Goal: Task Accomplishment & Management: Complete application form

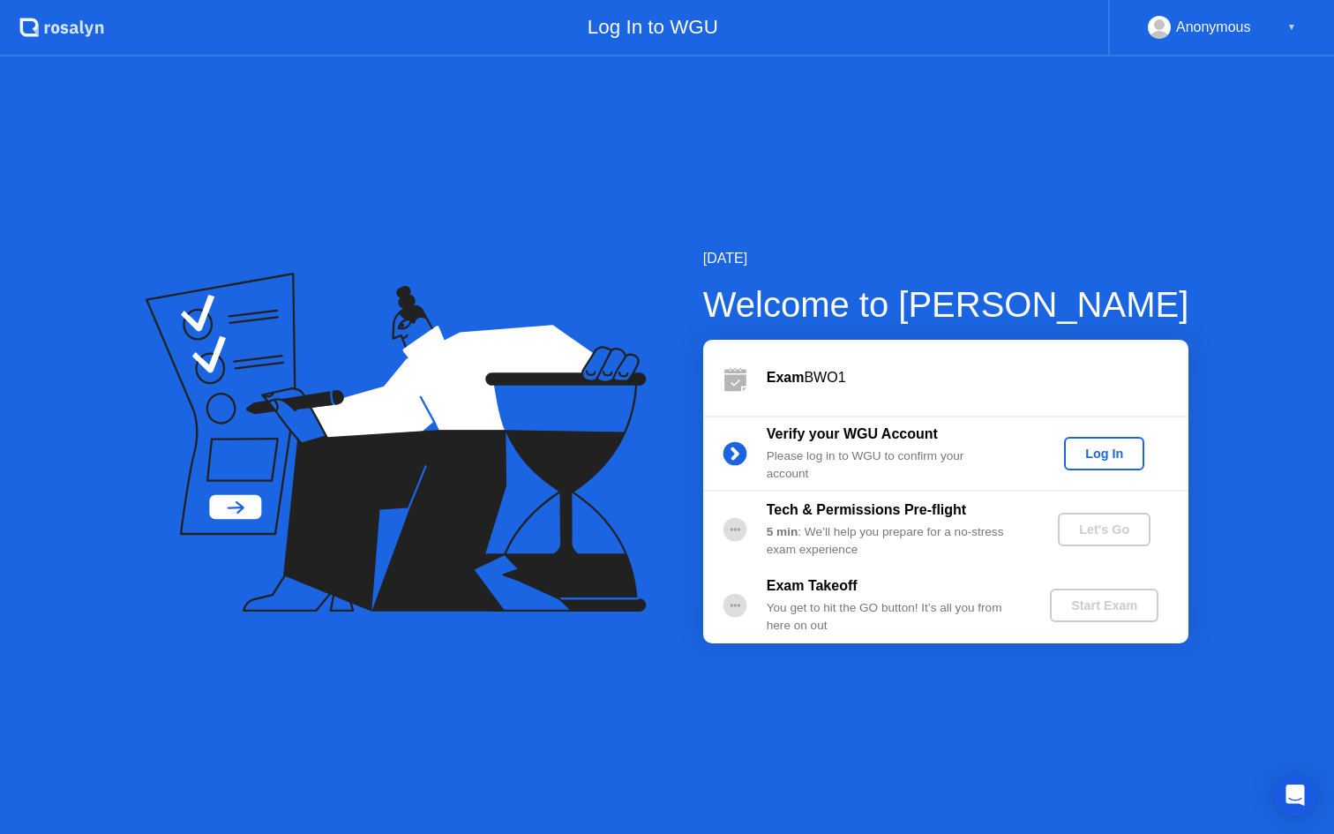
click at [1120, 449] on div "Log In" at bounding box center [1104, 453] width 66 height 14
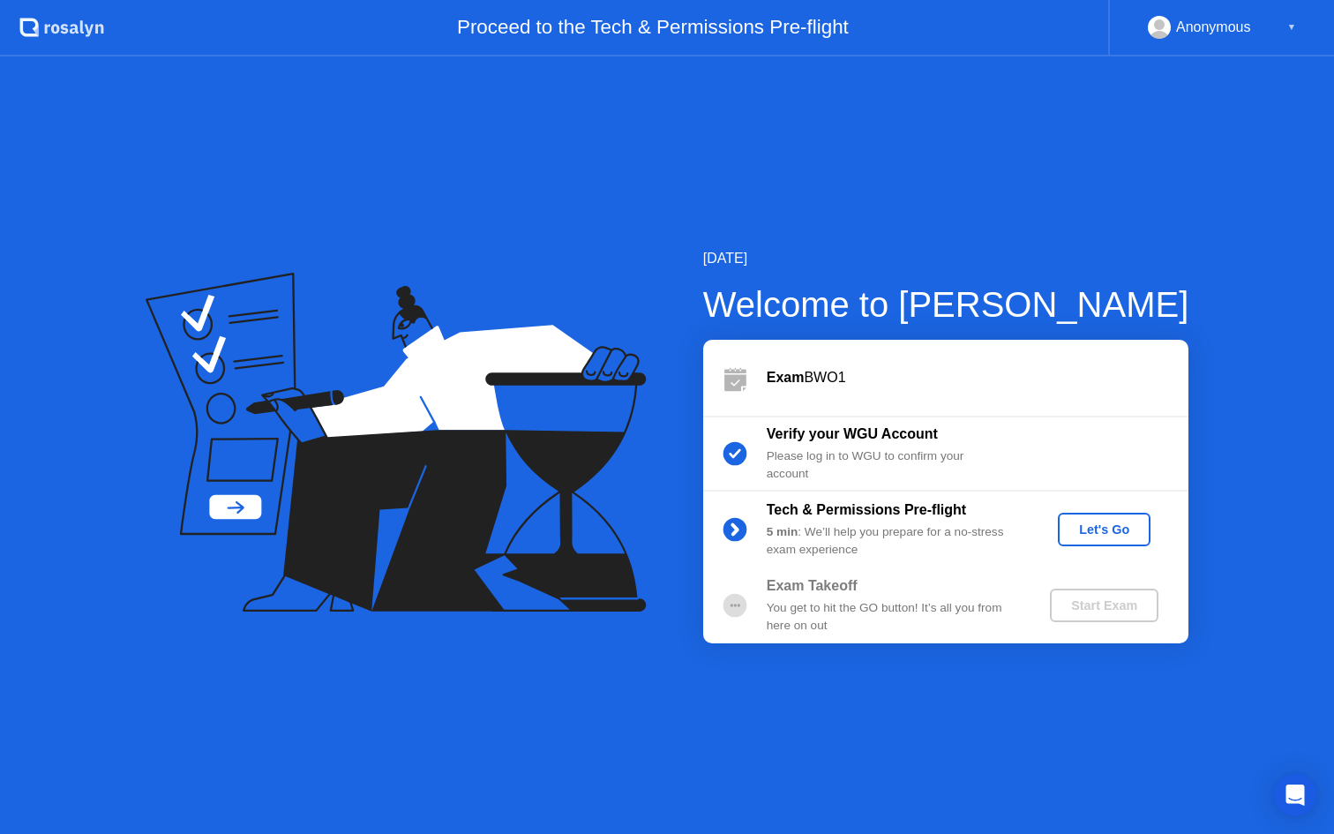
click at [1096, 534] on div "Let's Go" at bounding box center [1104, 529] width 79 height 14
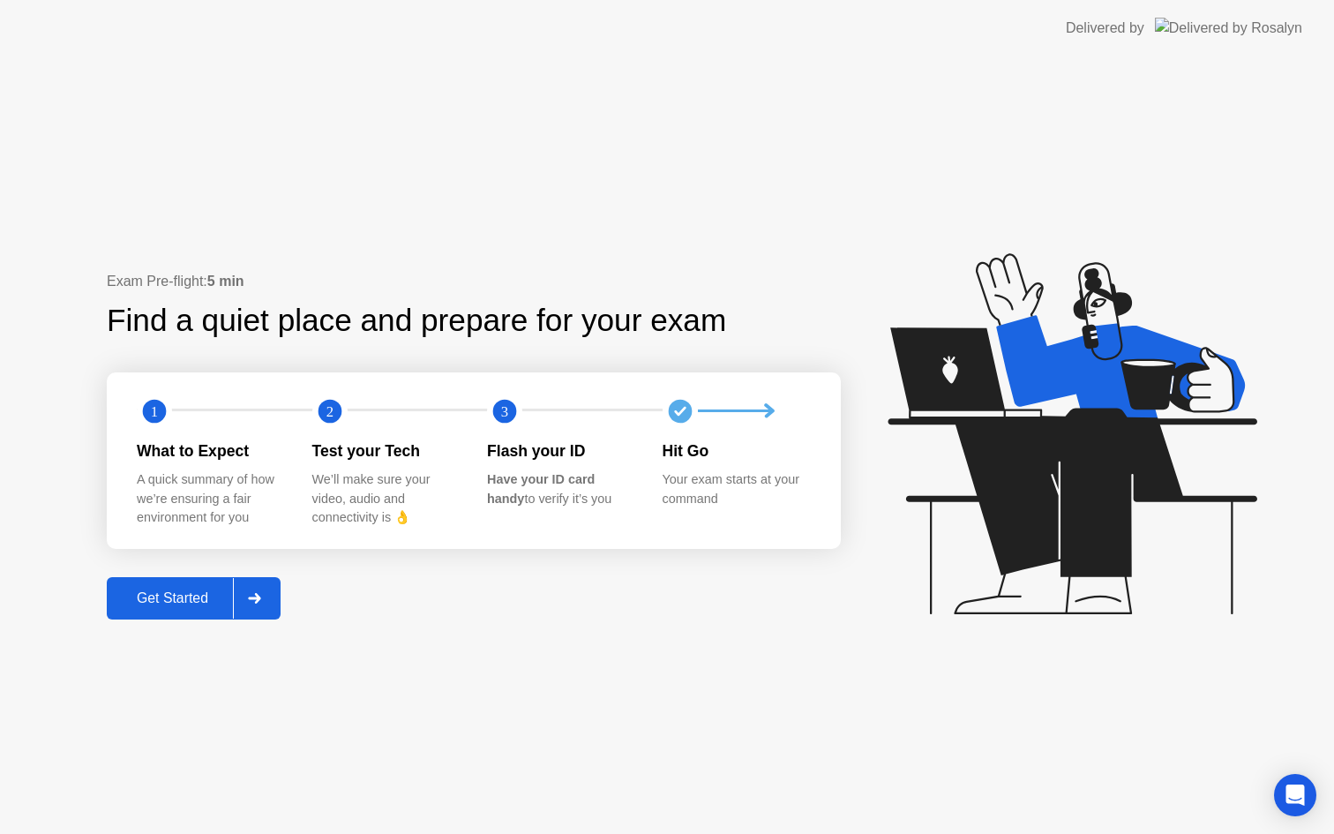
click at [214, 599] on div "Get Started" at bounding box center [172, 598] width 121 height 16
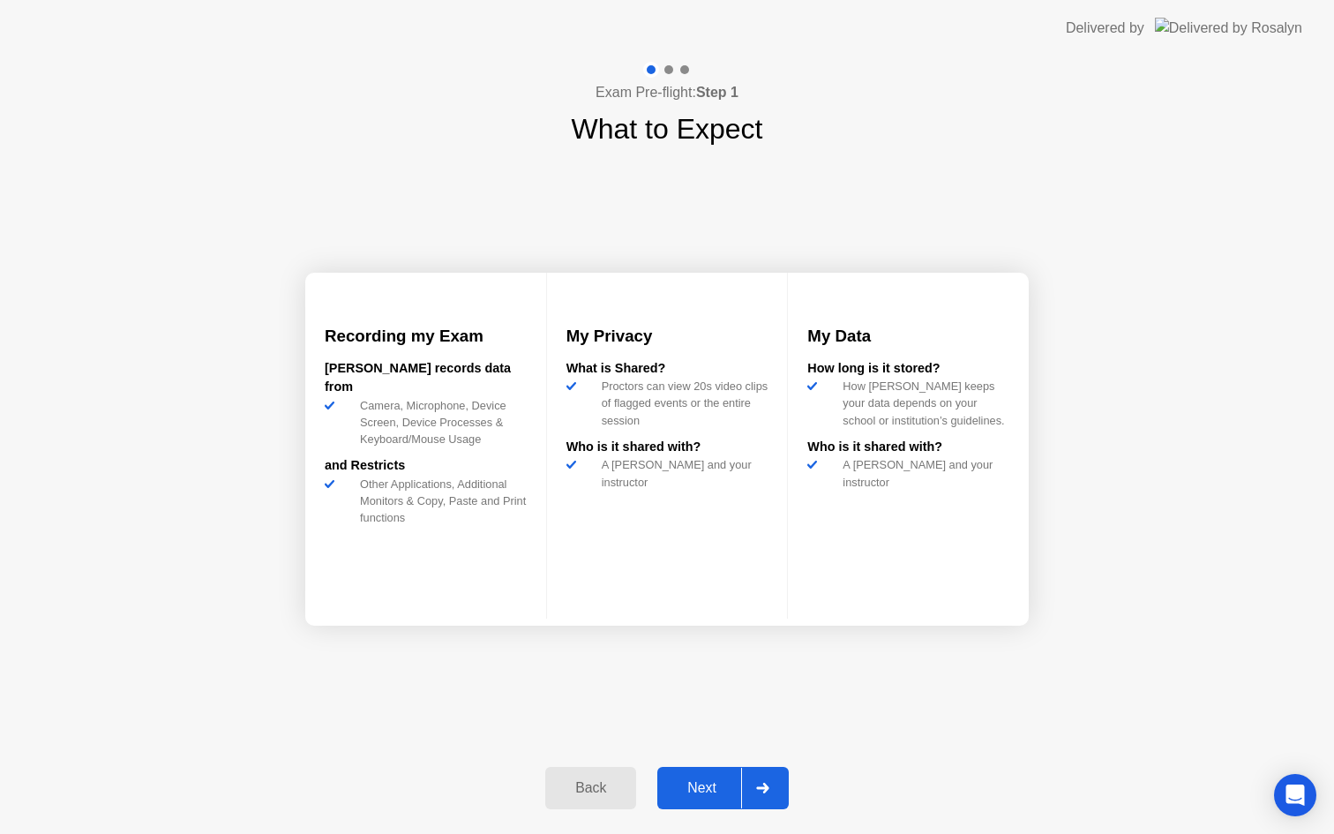
click at [708, 775] on button "Next" at bounding box center [722, 788] width 131 height 42
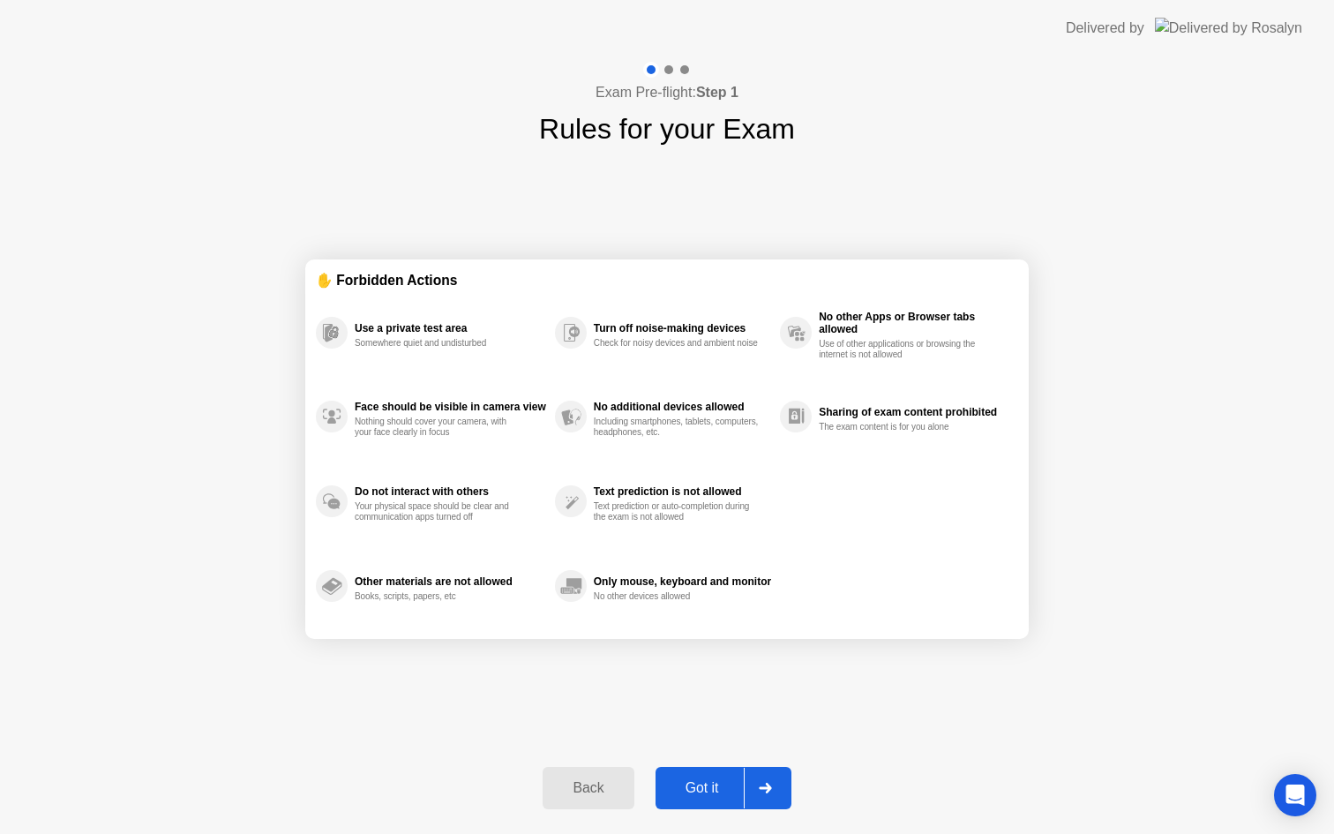
click at [693, 780] on div "Got it" at bounding box center [702, 788] width 83 height 16
select select "Available cameras"
select select "Available speakers"
select select "Available microphones"
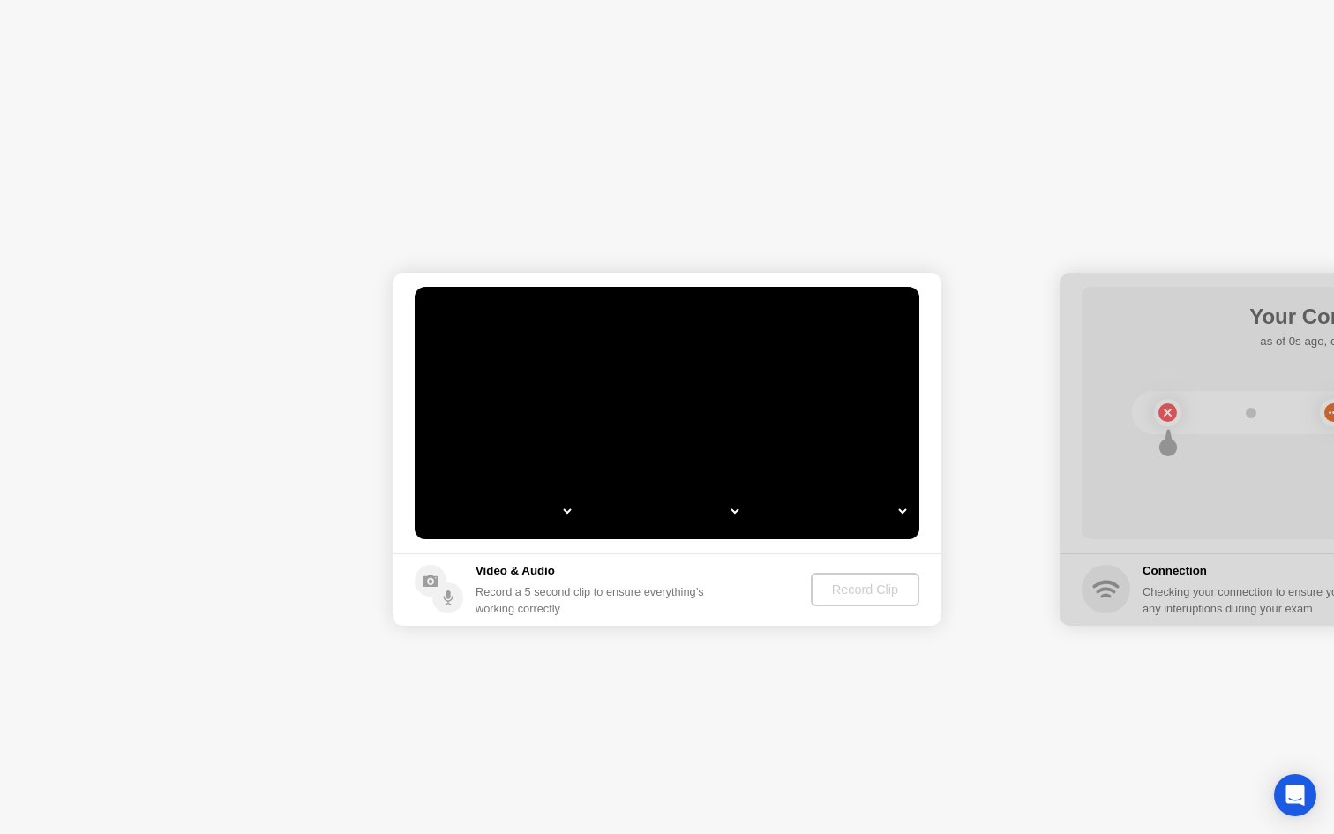
select select "**********"
select select "*******"
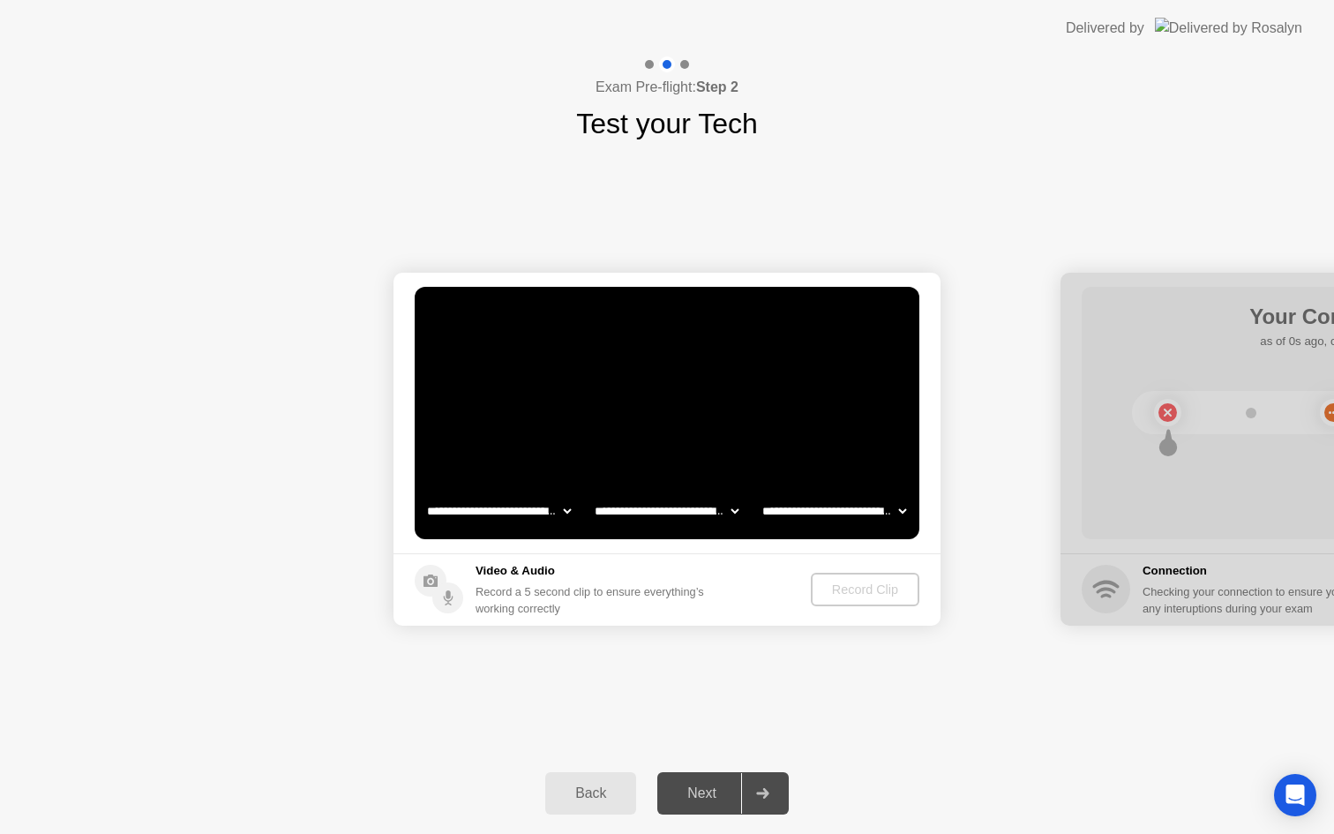
click at [540, 509] on select "**********" at bounding box center [498, 510] width 151 height 35
click at [720, 507] on select "**********" at bounding box center [666, 510] width 151 height 35
click at [898, 509] on select "**********" at bounding box center [834, 510] width 151 height 35
click at [868, 595] on div "Record Clip" at bounding box center [866, 589] width 94 height 14
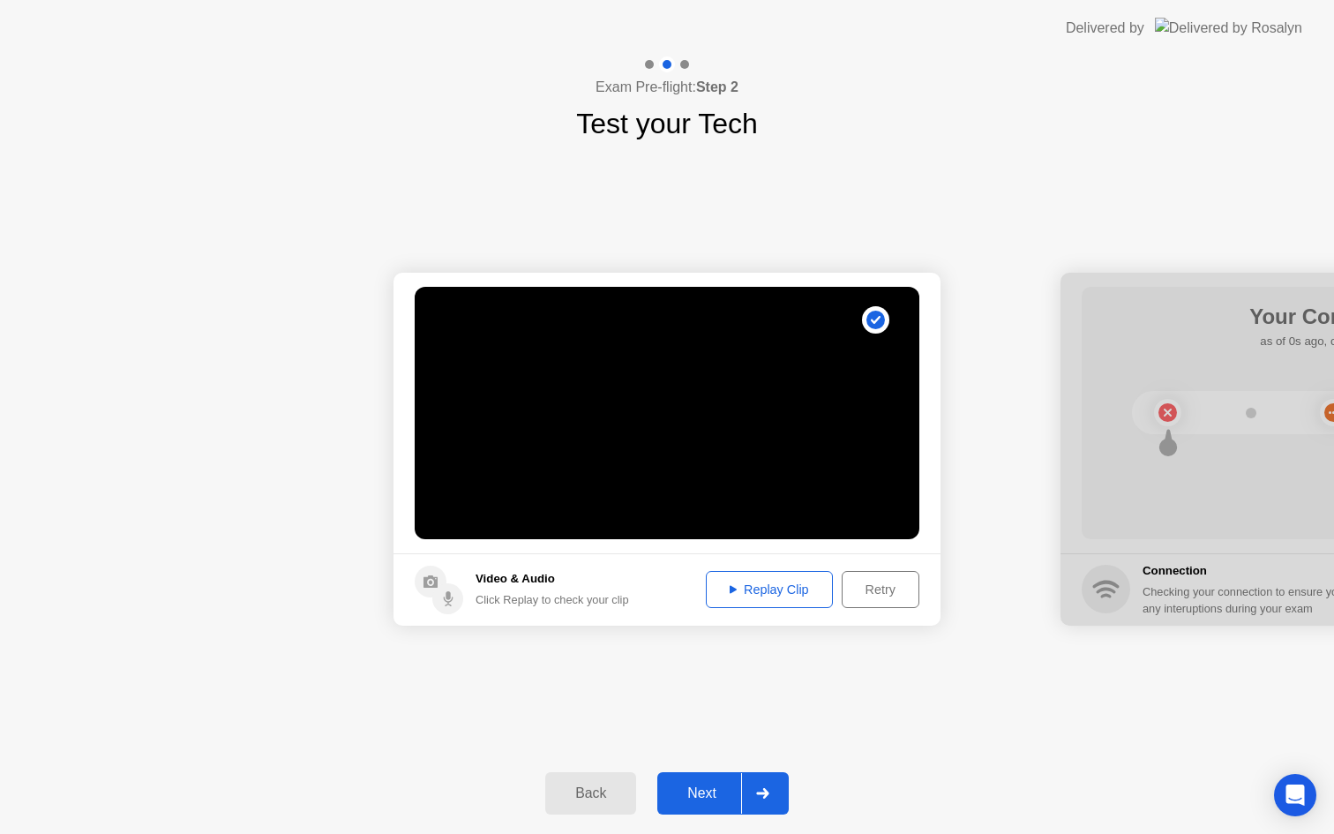
click at [760, 587] on div "Replay Clip" at bounding box center [769, 589] width 115 height 14
click at [651, 597] on footer "Video & Audio Click Replay to check your clip Replay Clip Retry" at bounding box center [666, 589] width 547 height 72
click at [692, 785] on div "Next" at bounding box center [702, 793] width 79 height 16
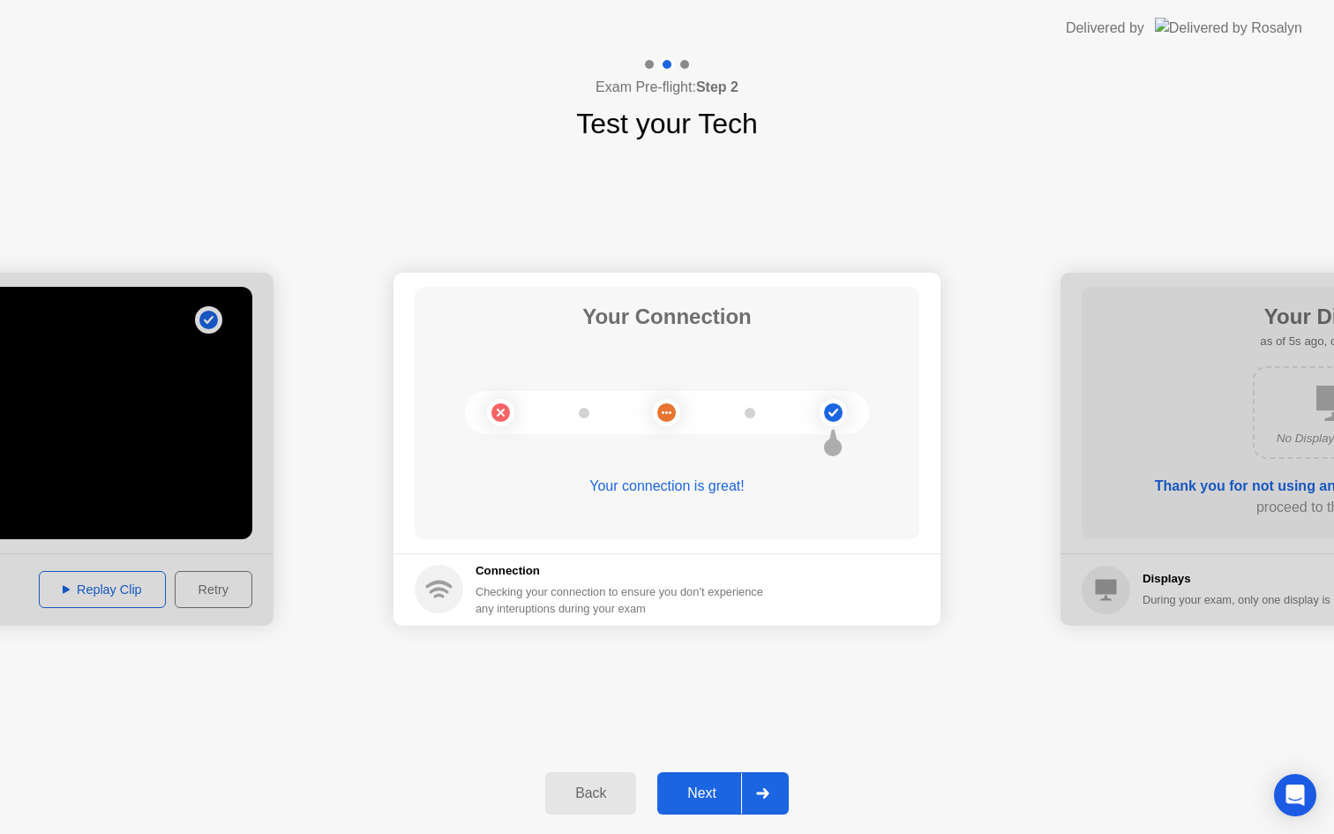
click at [695, 797] on div "Next" at bounding box center [702, 793] width 79 height 16
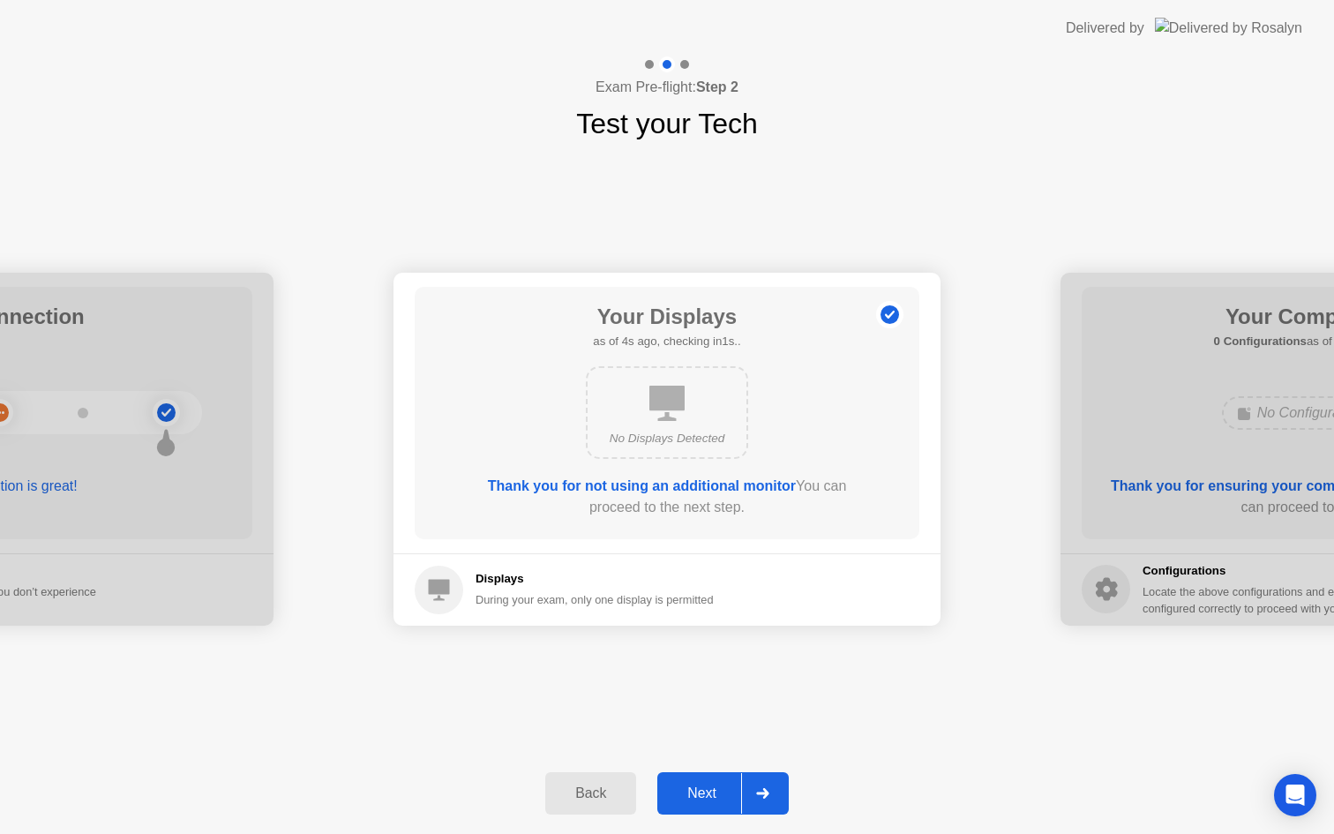
click at [720, 785] on div "Next" at bounding box center [702, 793] width 79 height 16
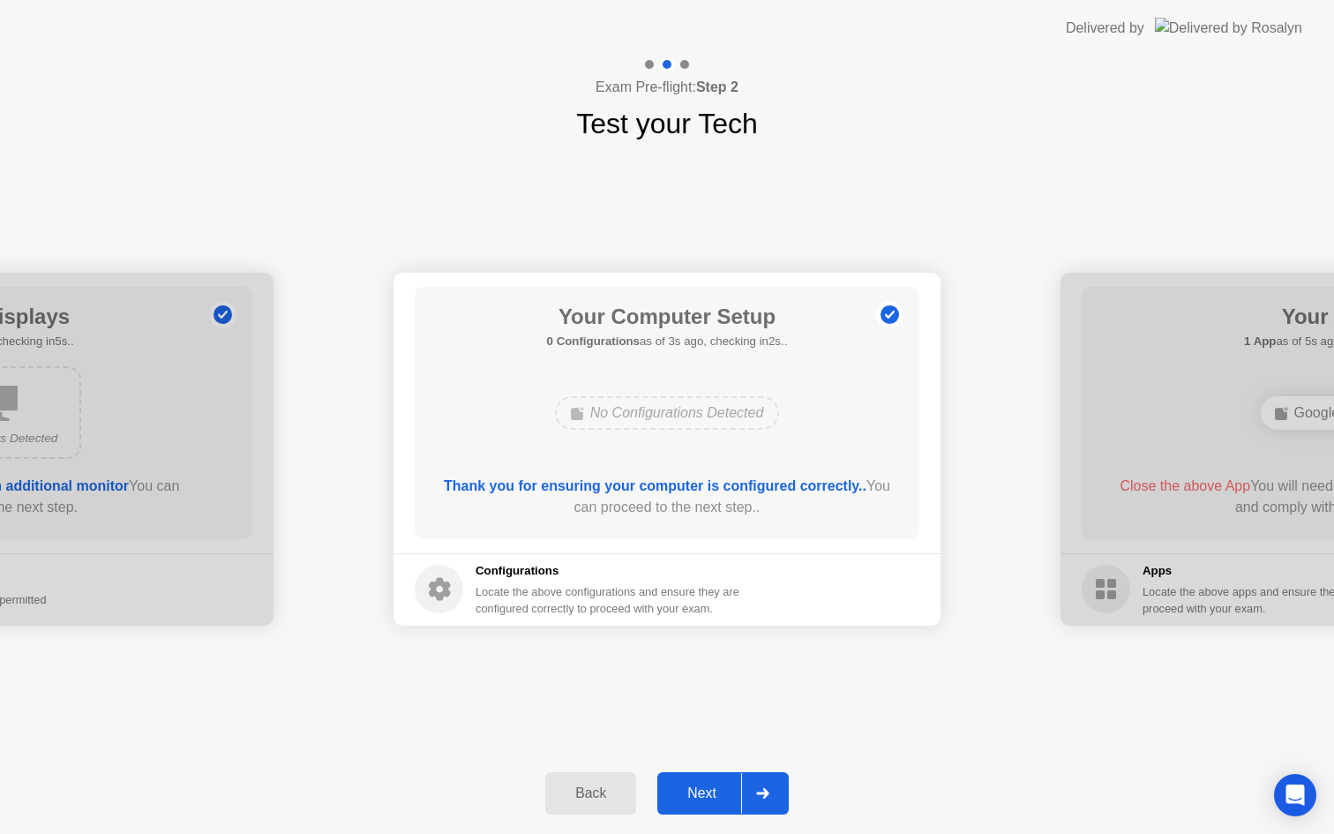
click at [708, 805] on button "Next" at bounding box center [722, 793] width 131 height 42
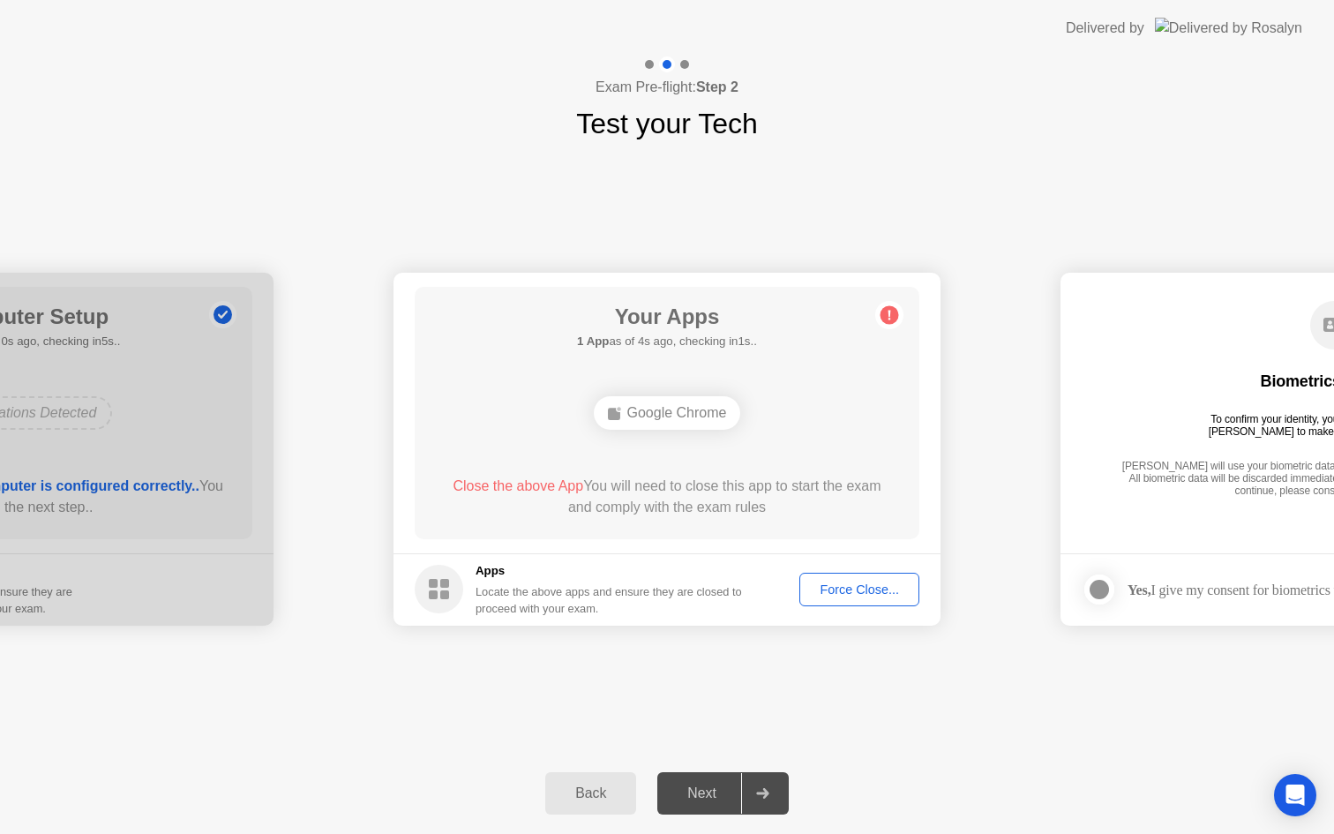
click at [861, 586] on div "Force Close..." at bounding box center [859, 589] width 108 height 14
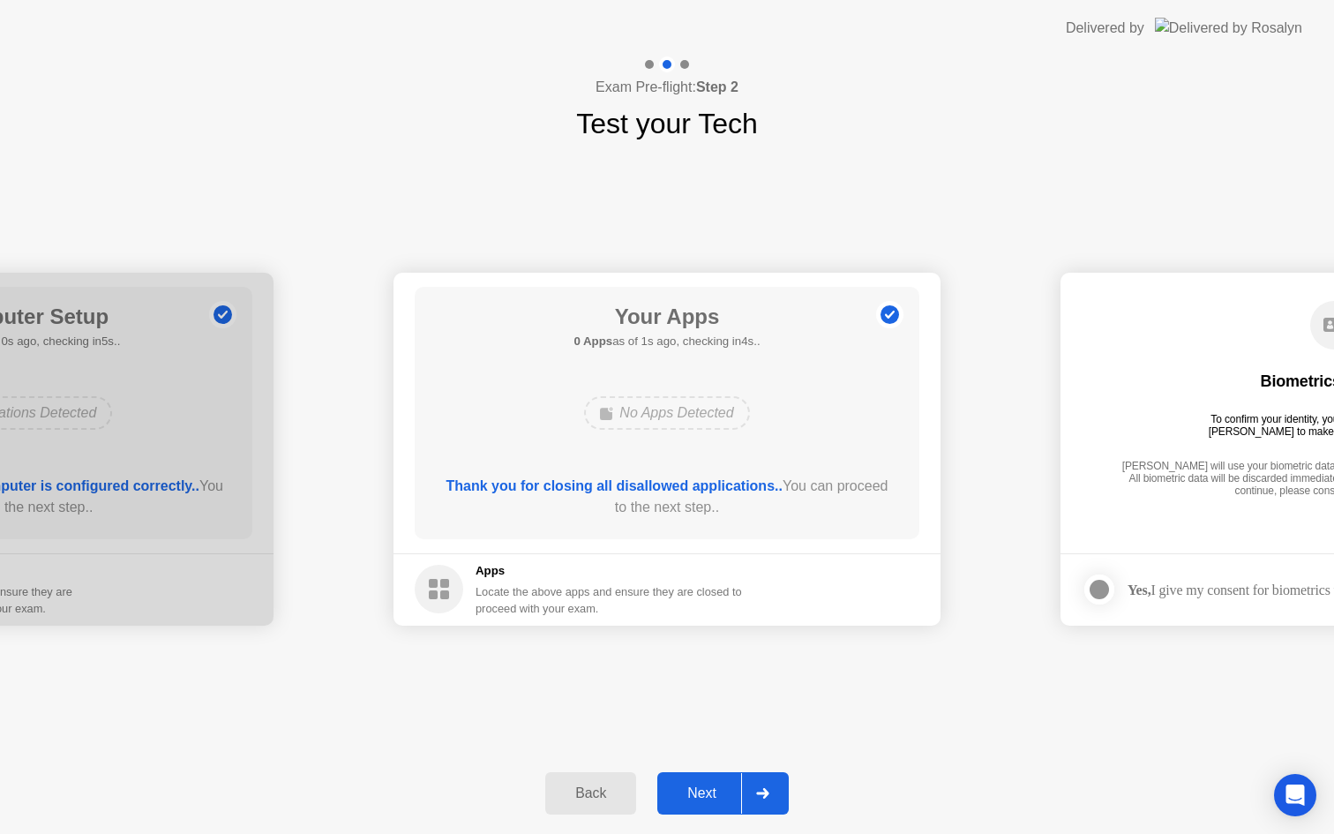
click at [712, 799] on div "Next" at bounding box center [702, 793] width 79 height 16
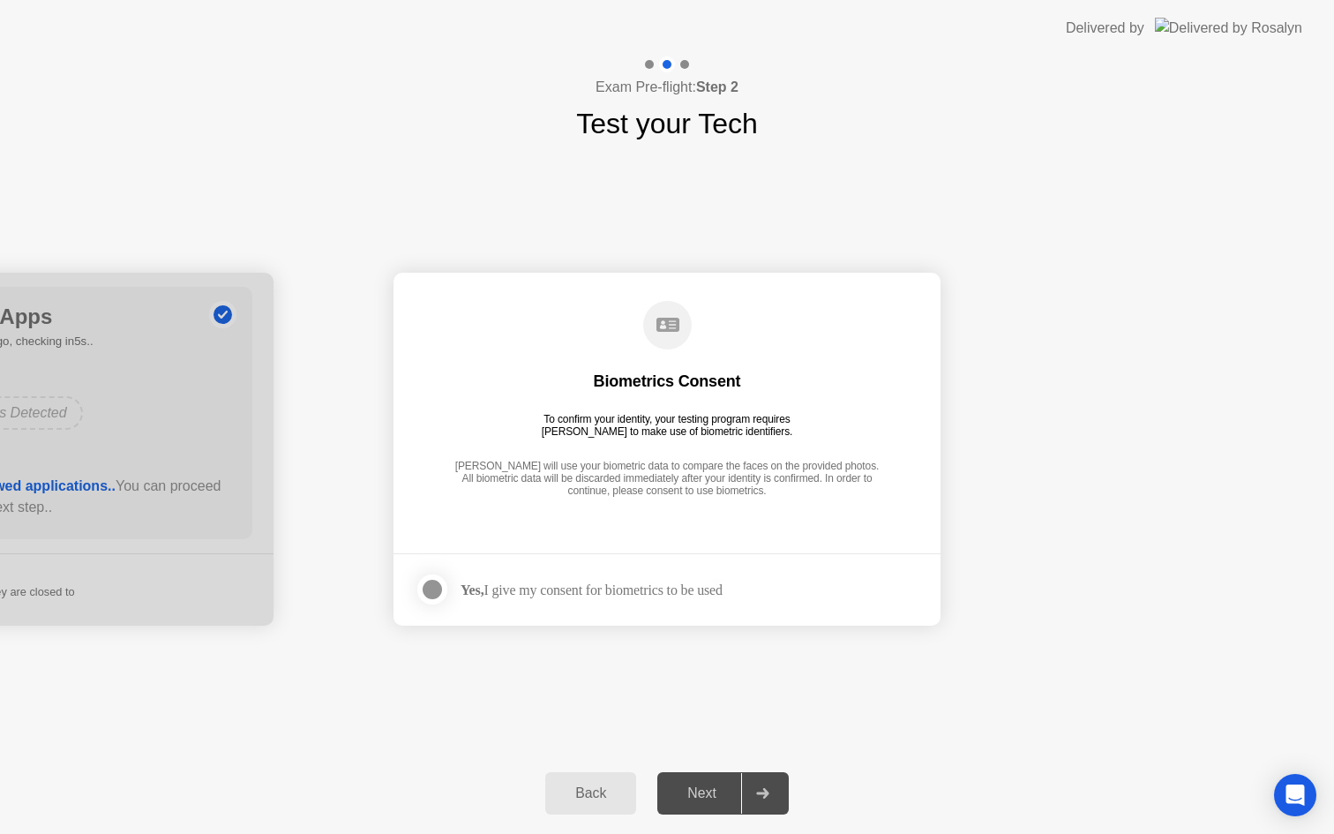
click at [435, 597] on div at bounding box center [432, 589] width 21 height 21
click at [700, 799] on div "Next" at bounding box center [702, 793] width 79 height 16
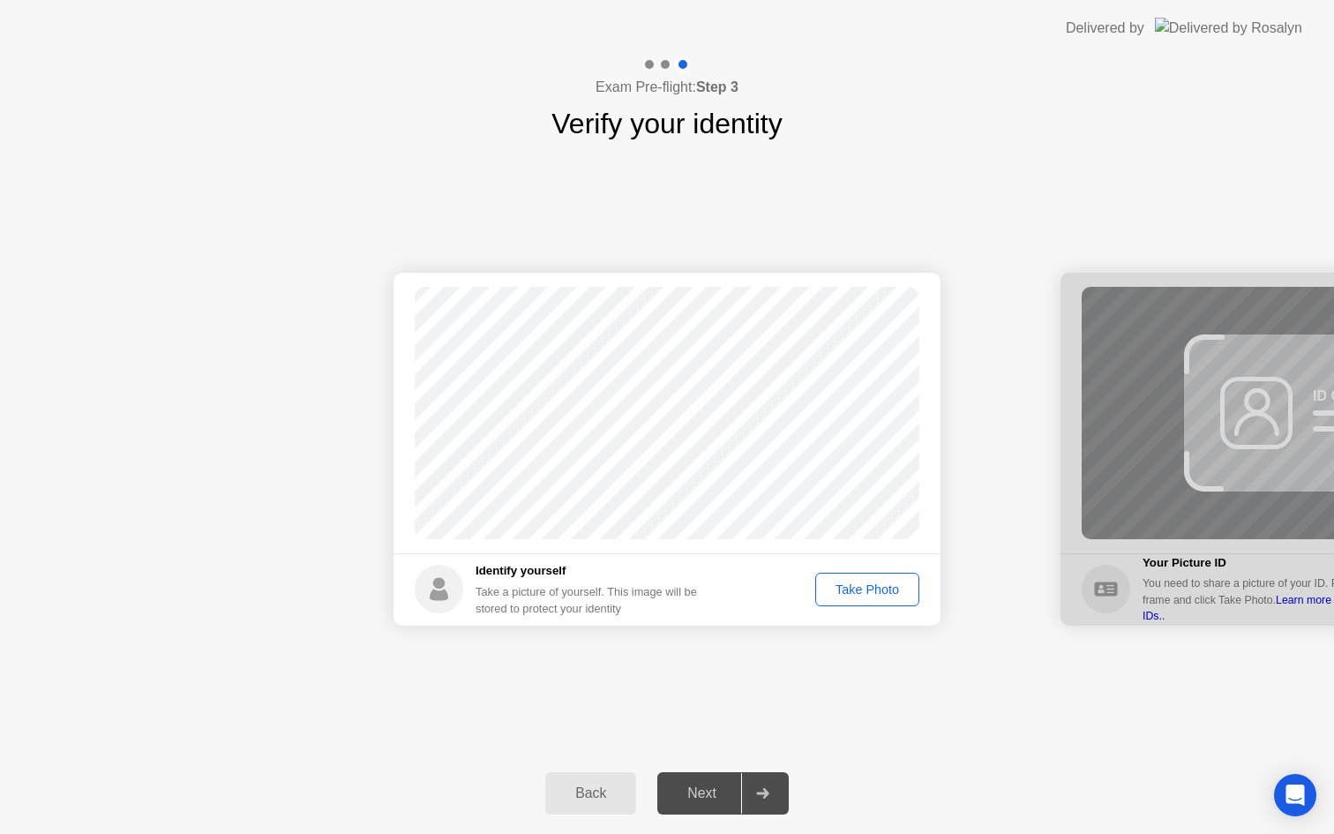
click at [858, 587] on div "Take Photo" at bounding box center [867, 589] width 92 height 14
click at [713, 780] on button "Next" at bounding box center [722, 793] width 131 height 42
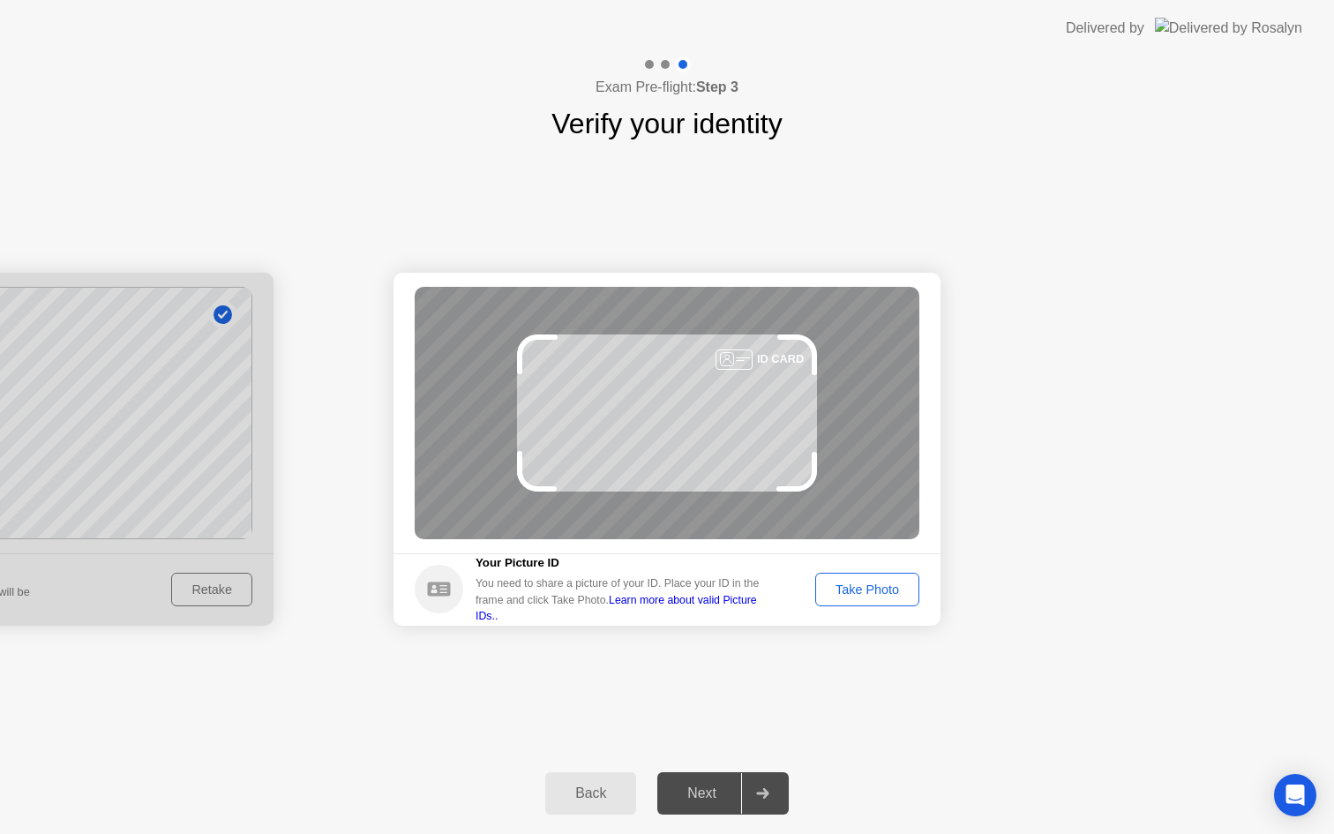
click at [862, 593] on div "Take Photo" at bounding box center [867, 589] width 92 height 14
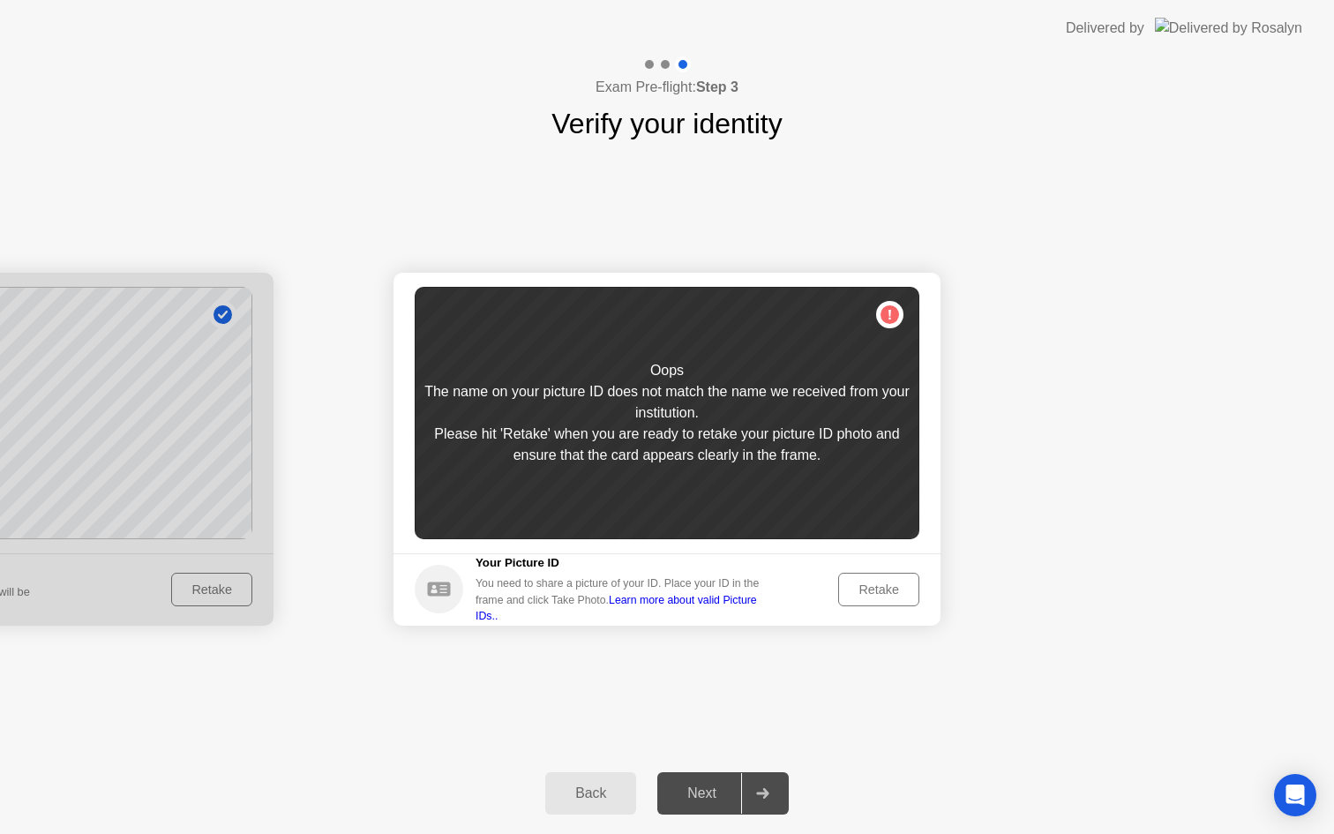
click at [864, 589] on div "Retake" at bounding box center [878, 589] width 69 height 14
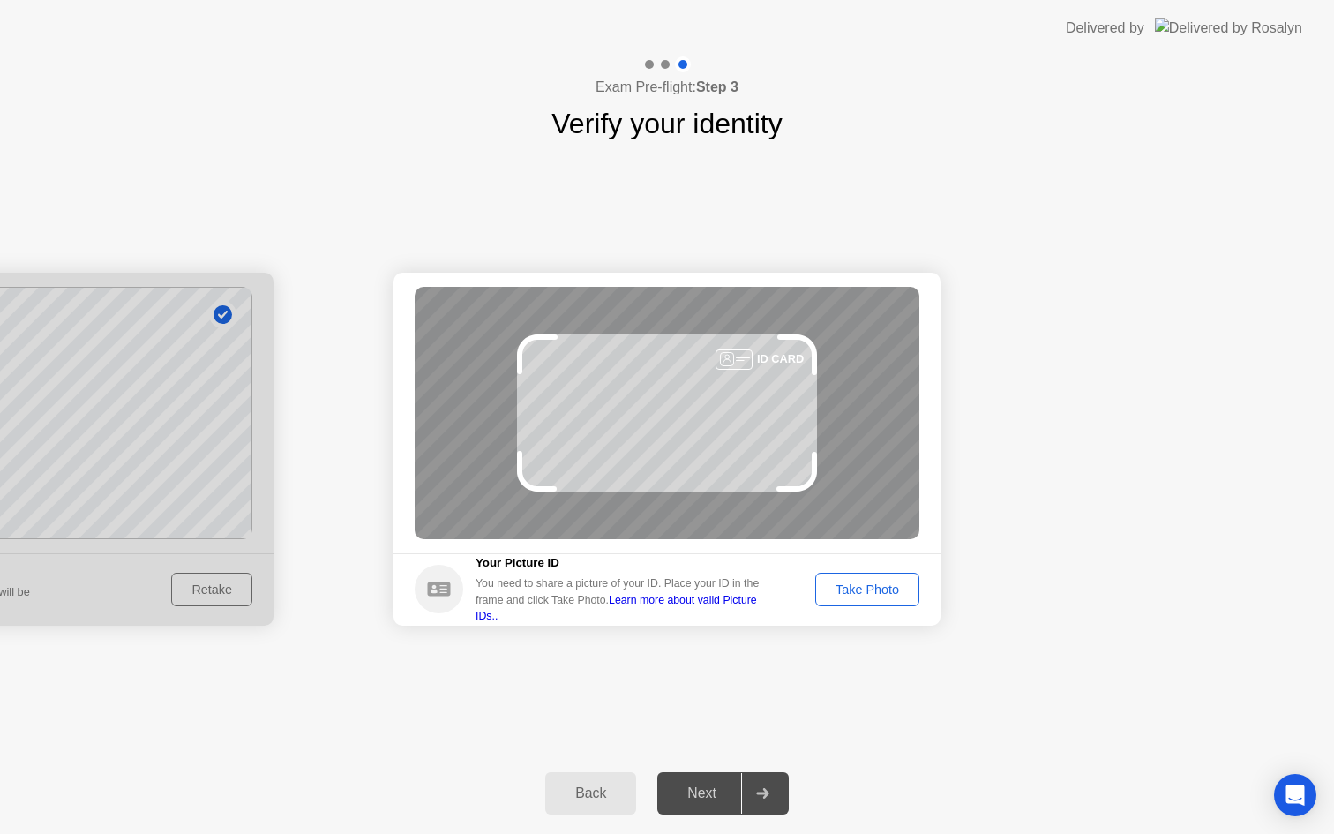
click at [864, 589] on div "Take Photo" at bounding box center [867, 589] width 92 height 14
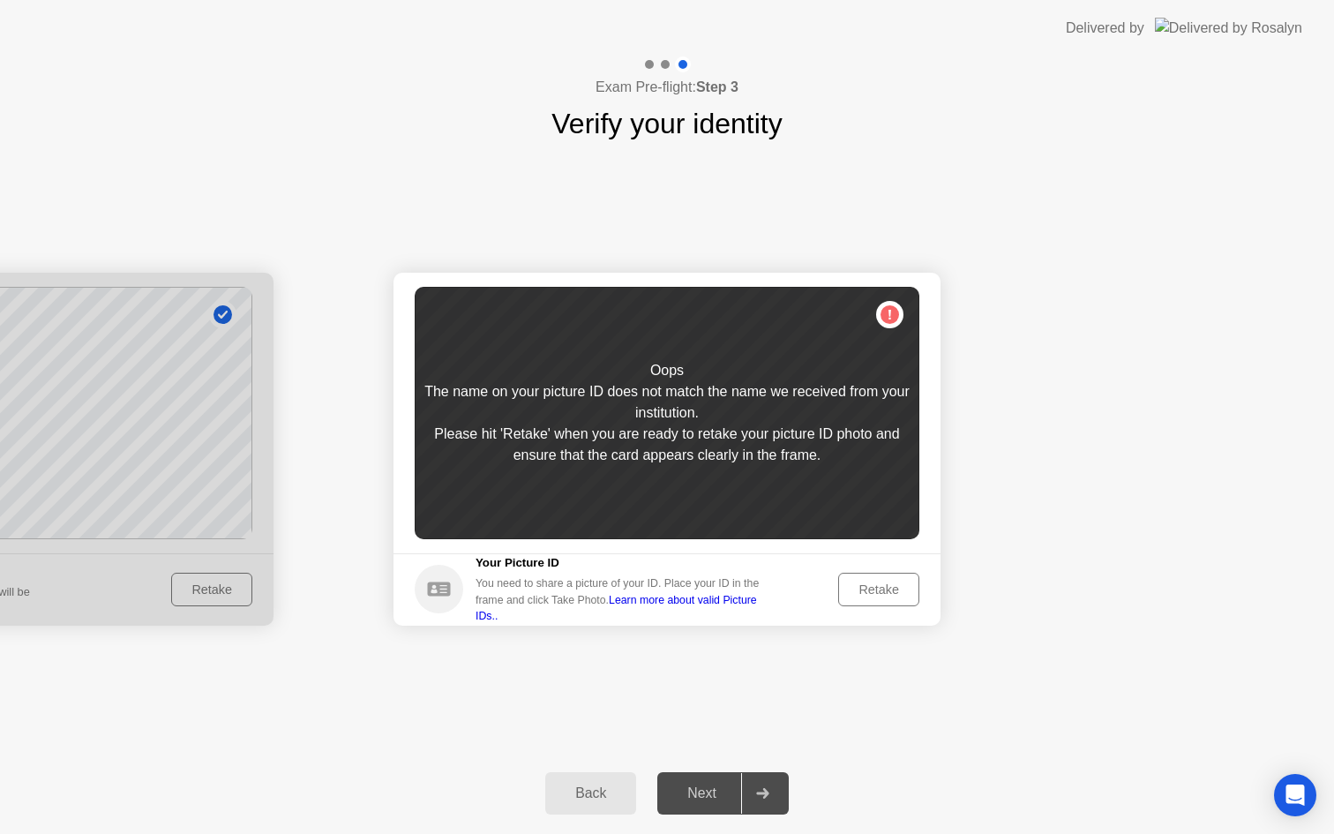
click at [863, 592] on div "Retake" at bounding box center [878, 589] width 69 height 14
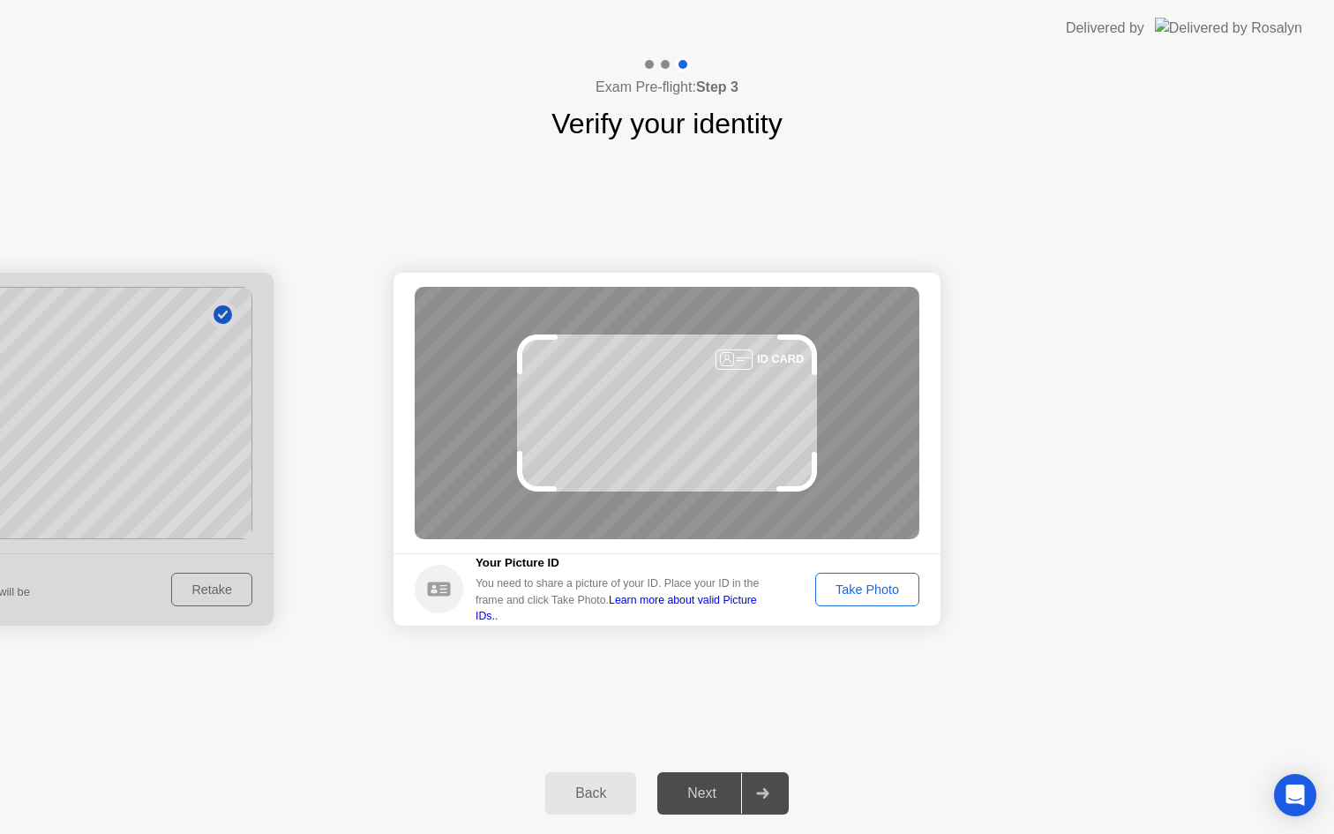
click at [863, 592] on div "Take Photo" at bounding box center [867, 589] width 92 height 14
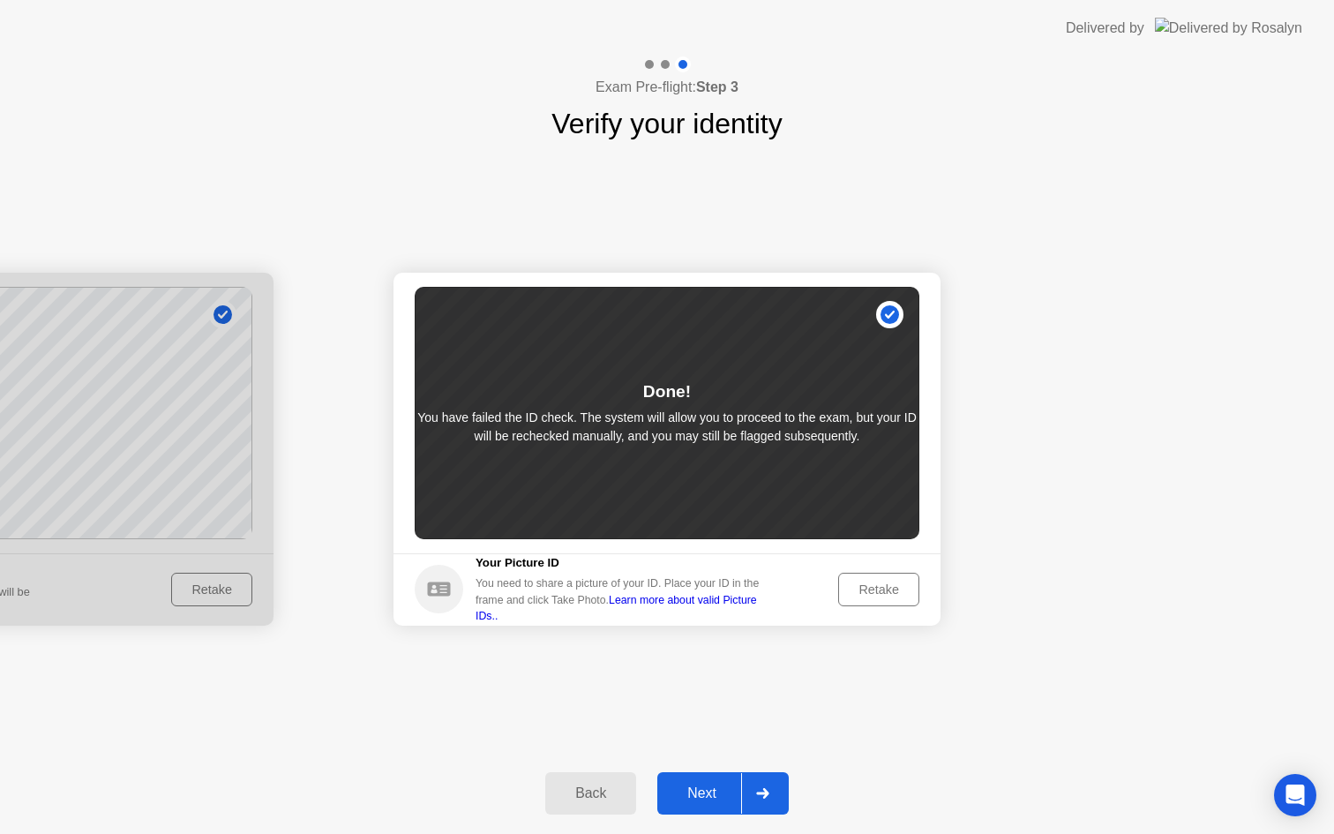
click at [714, 793] on div "Next" at bounding box center [702, 793] width 79 height 16
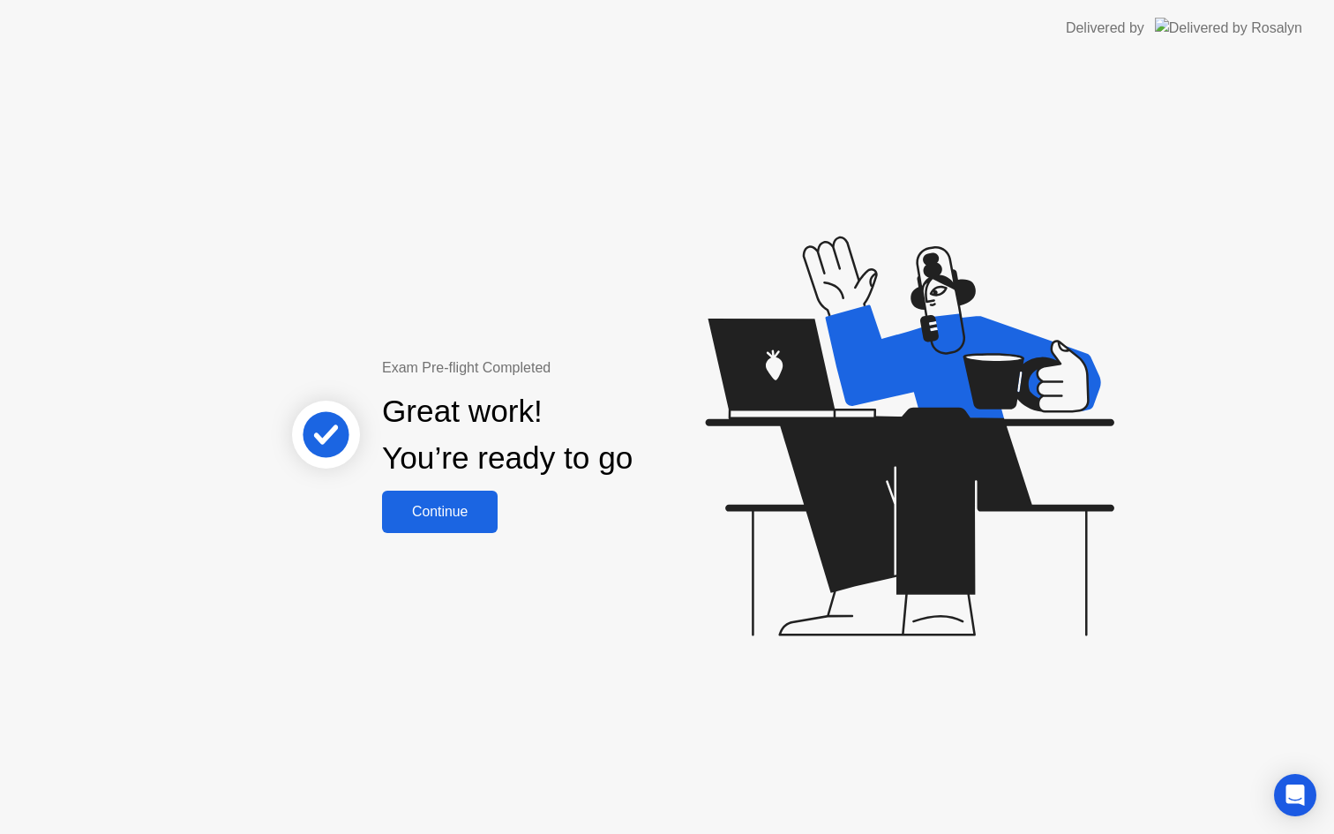
click at [442, 511] on div "Continue" at bounding box center [439, 512] width 105 height 16
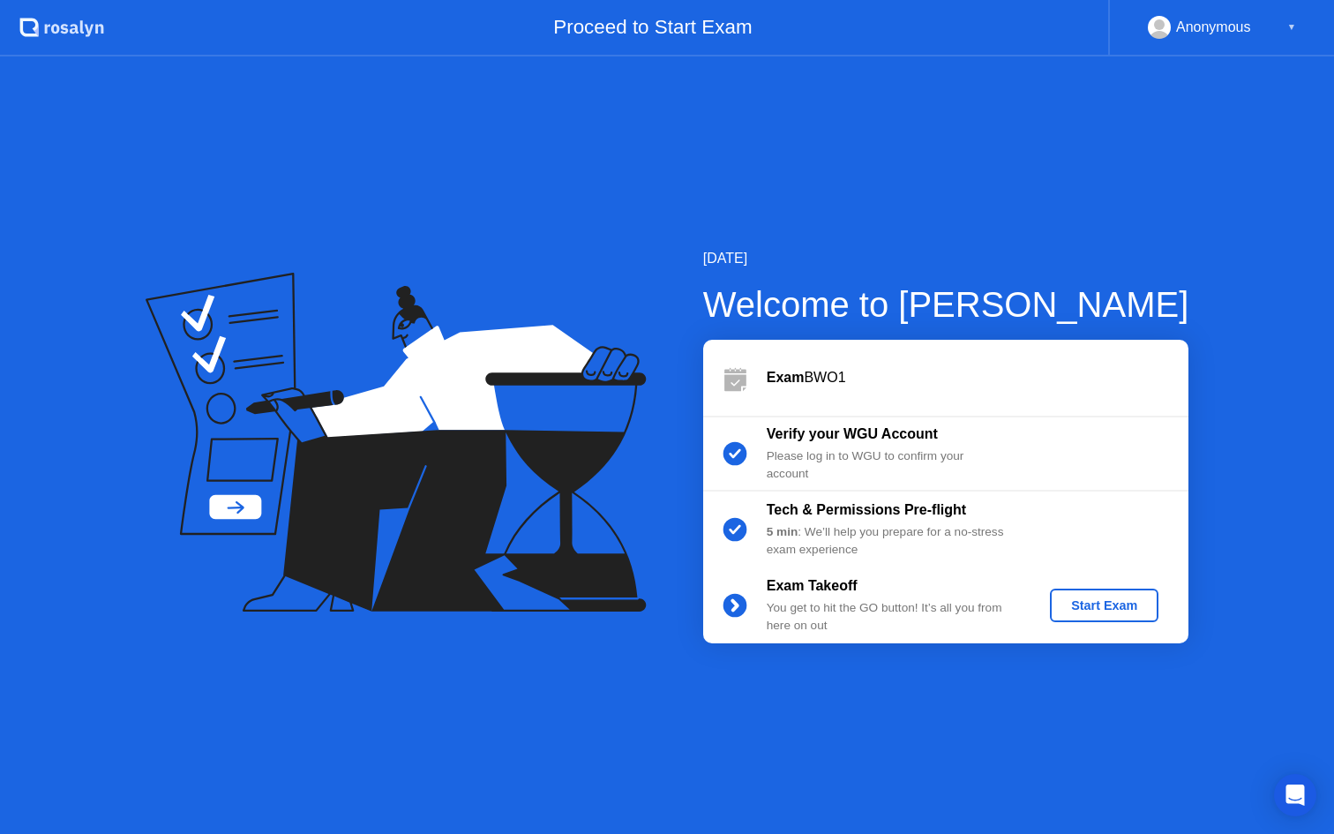
click at [1074, 611] on div "Start Exam" at bounding box center [1104, 605] width 94 height 14
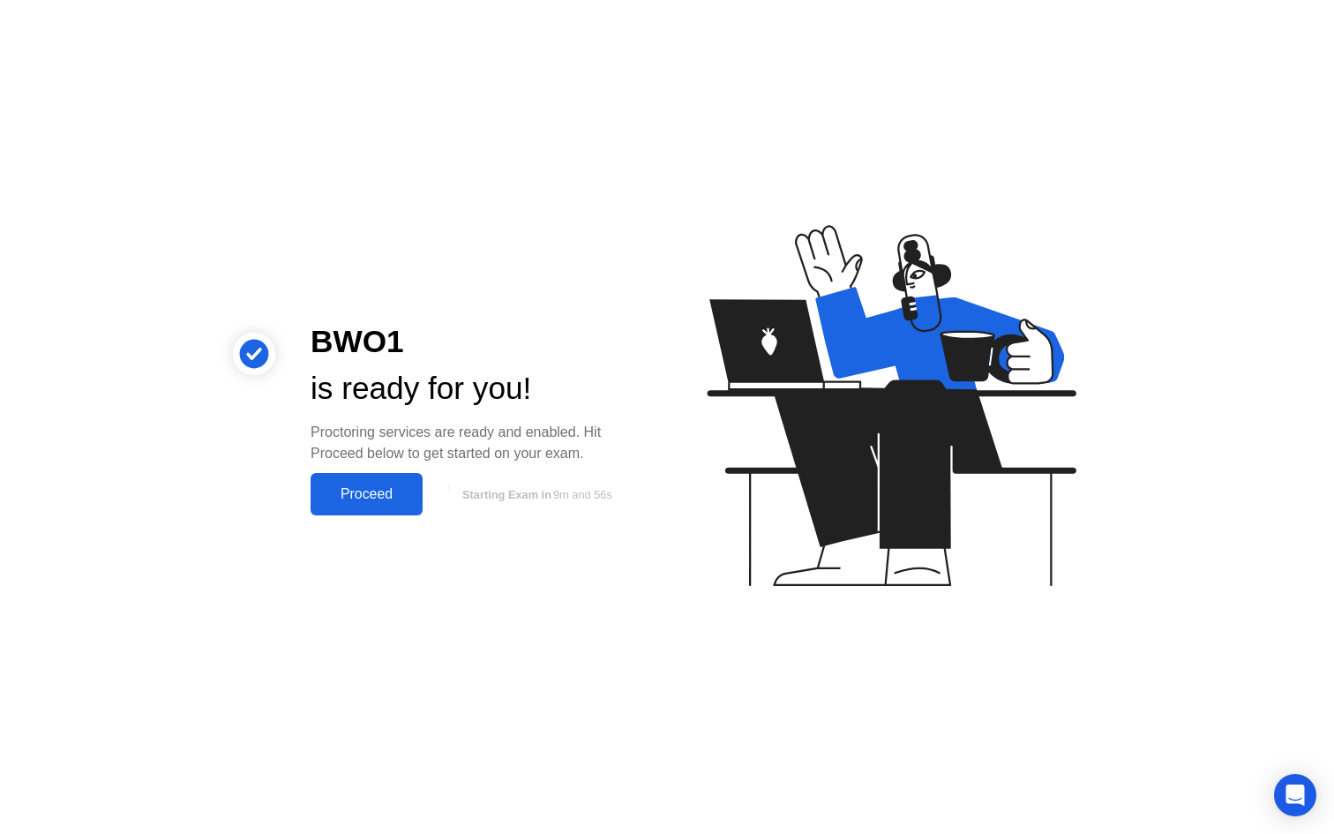
click at [392, 494] on div "Proceed" at bounding box center [366, 494] width 101 height 16
